Goal: Navigation & Orientation: Find specific page/section

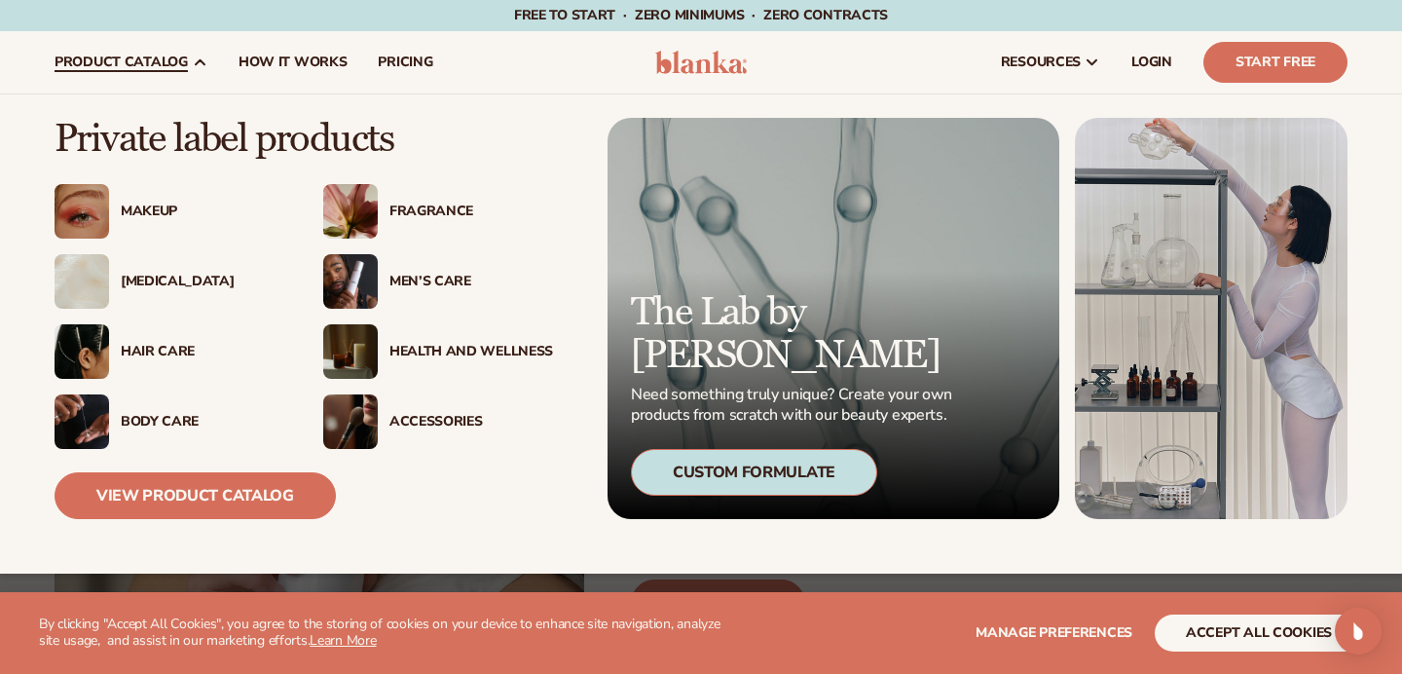
click at [428, 409] on div "Accessories" at bounding box center [438, 421] width 230 height 55
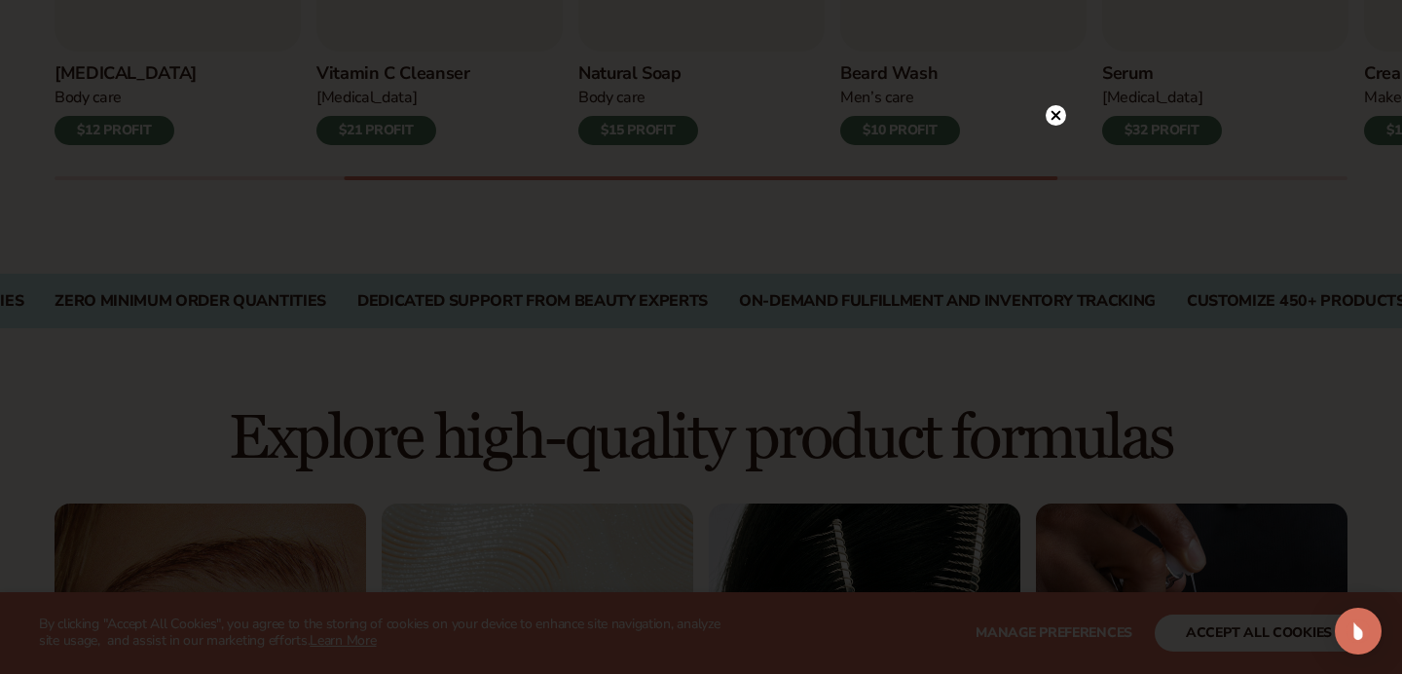
scroll to position [1325, 0]
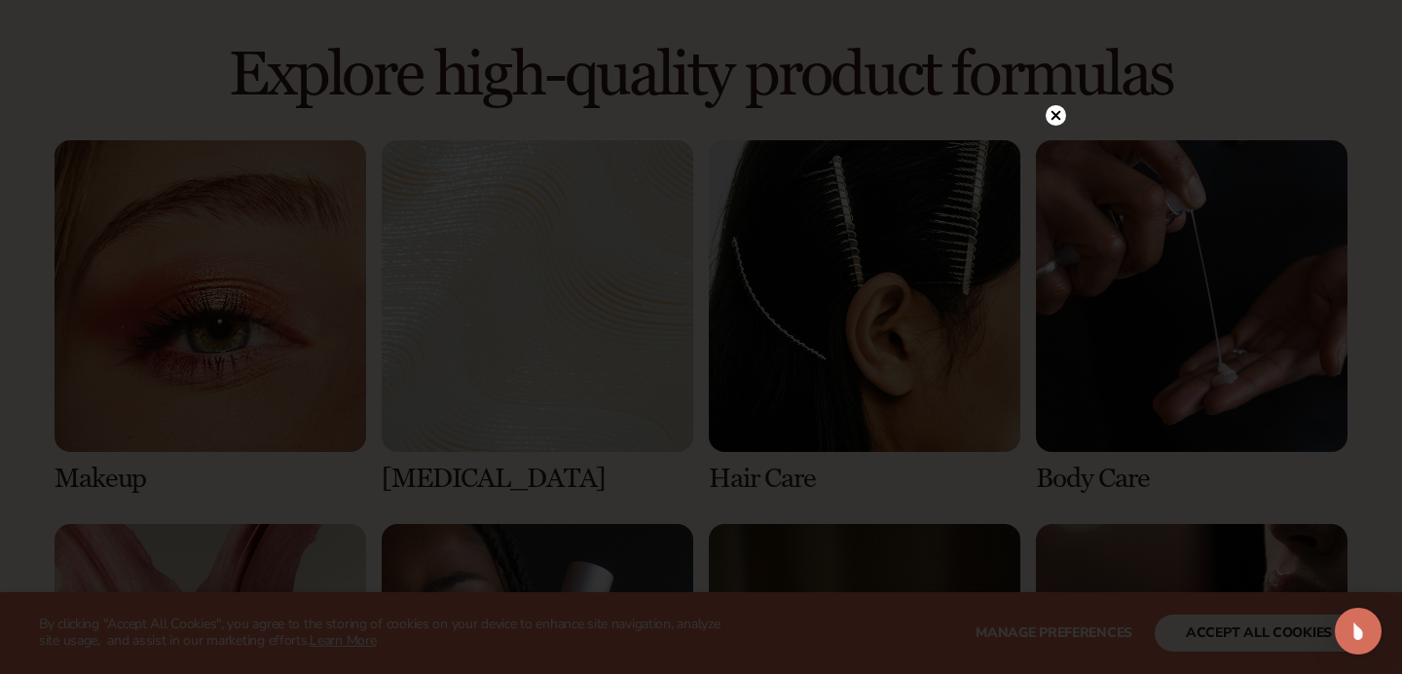
click at [1048, 121] on circle at bounding box center [1055, 115] width 20 height 20
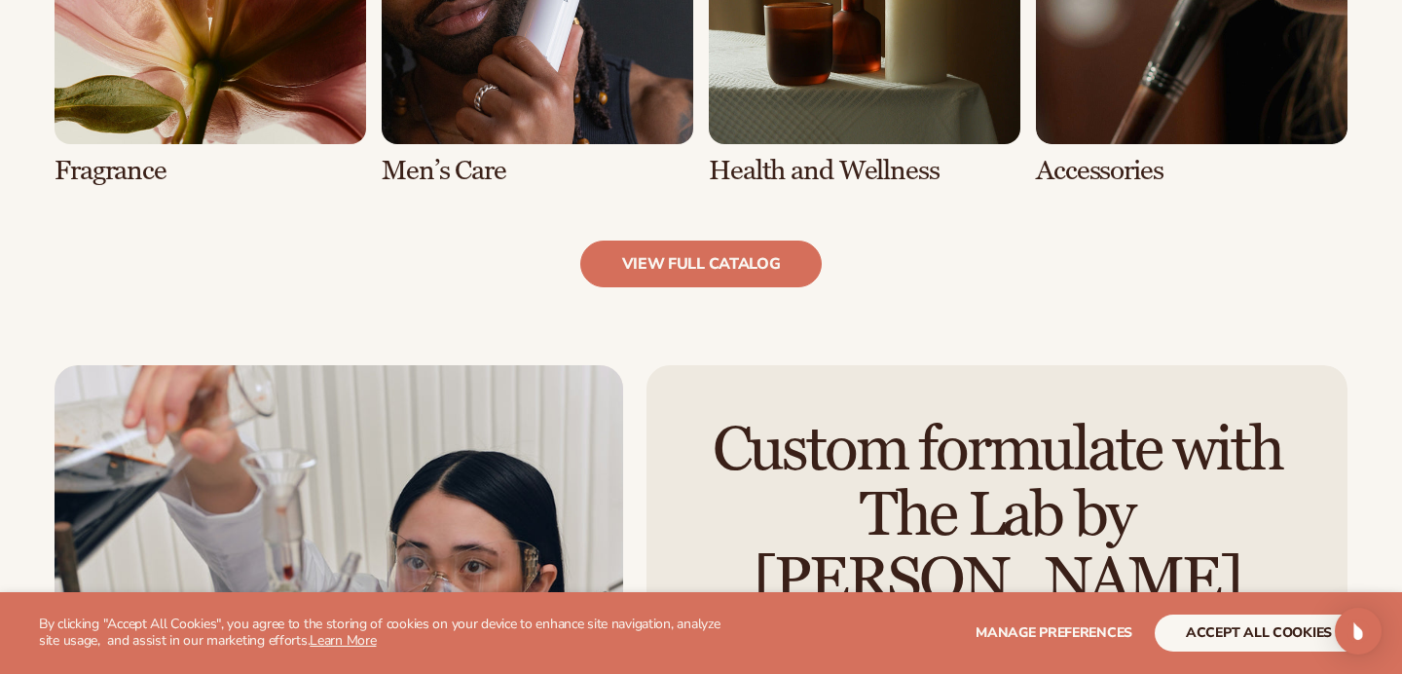
scroll to position [2397, 0]
